Goal: Task Accomplishment & Management: Manage account settings

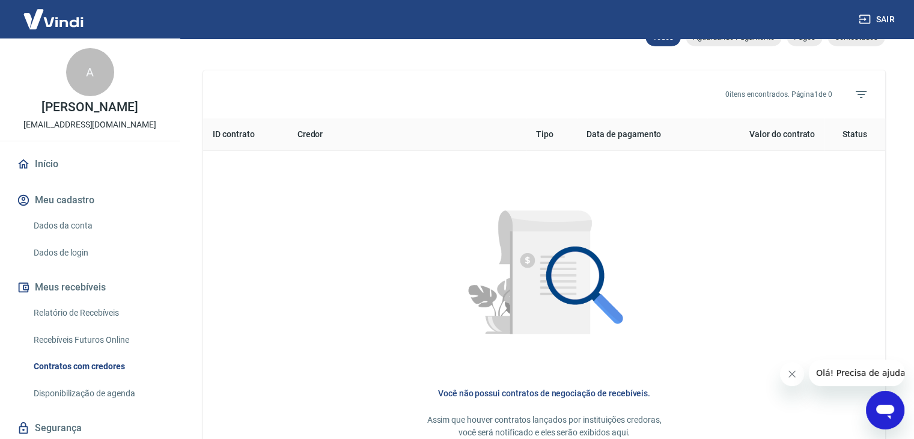
scroll to position [260, 0]
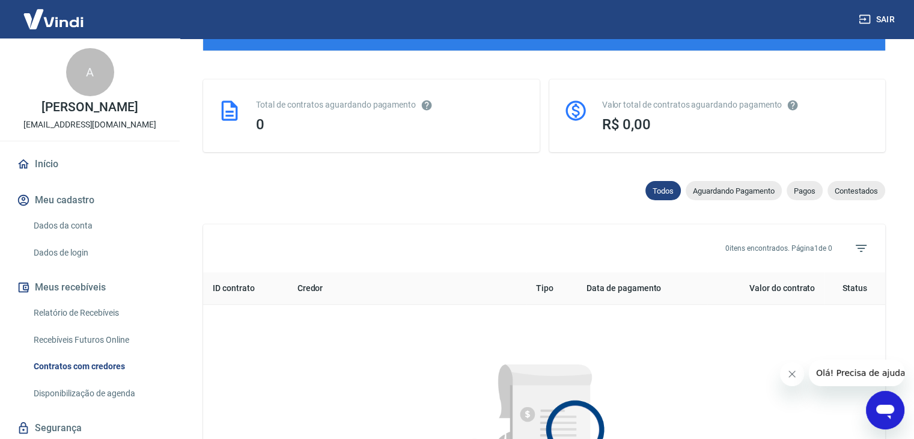
click at [84, 172] on link "Início" at bounding box center [89, 164] width 151 height 26
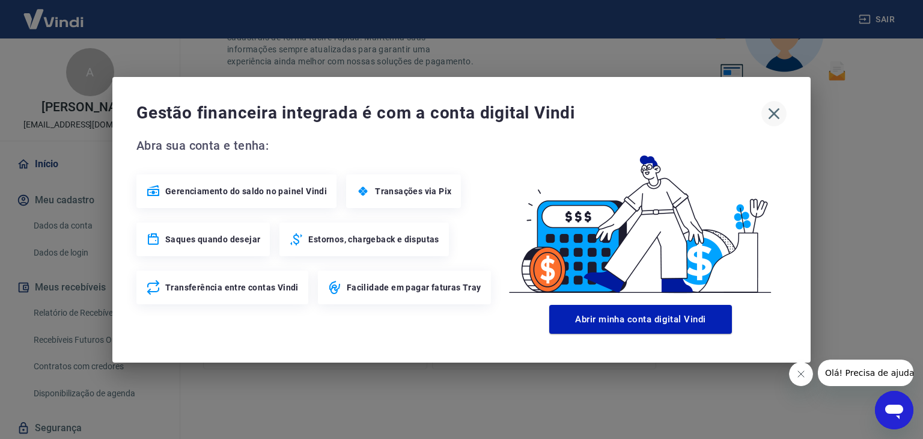
click at [774, 109] on icon "button" at bounding box center [773, 113] width 19 height 19
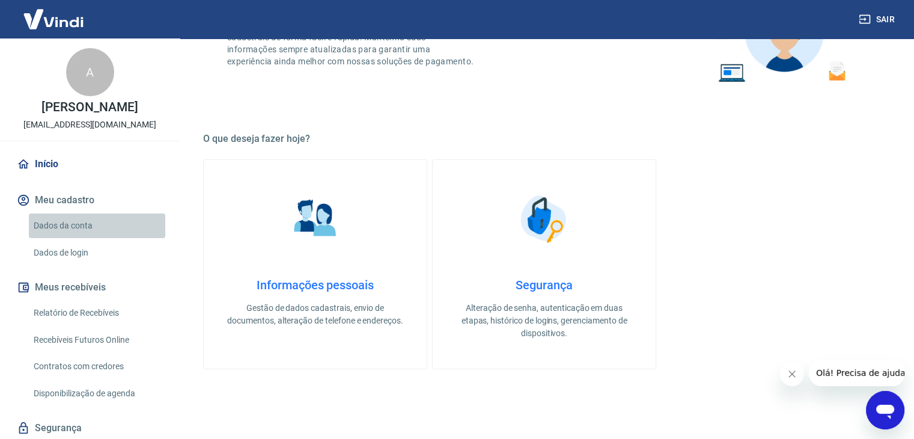
click at [109, 228] on link "Dados da conta" at bounding box center [97, 225] width 136 height 25
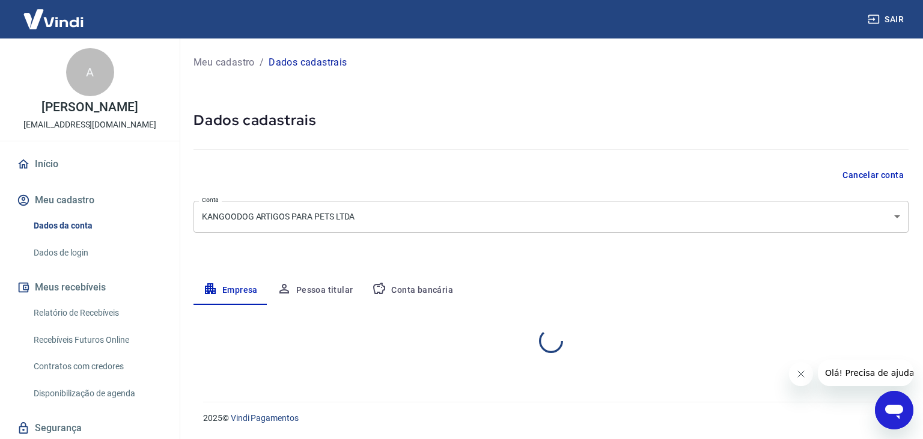
select select "SP"
select select "business"
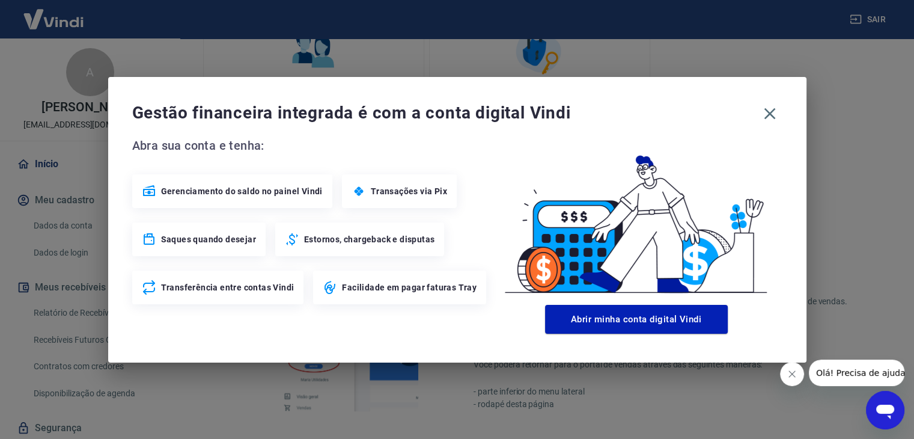
scroll to position [260, 0]
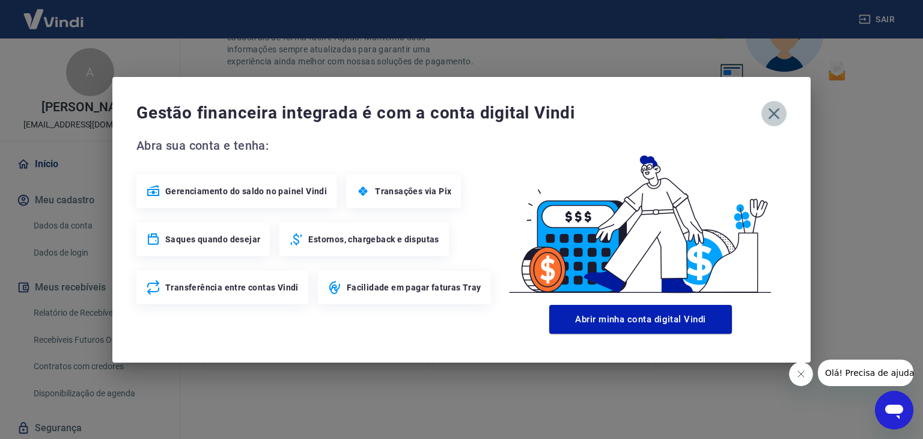
click at [775, 121] on icon "button" at bounding box center [773, 113] width 19 height 19
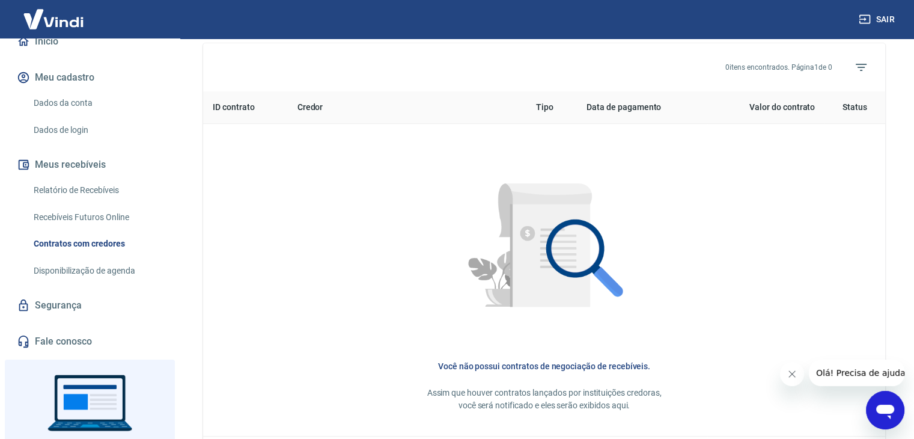
scroll to position [160, 0]
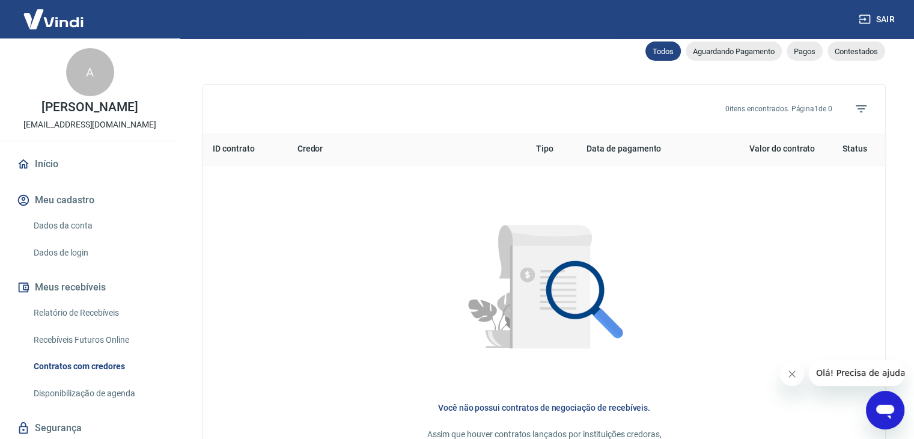
scroll to position [400, 0]
